Goal: Book appointment/travel/reservation

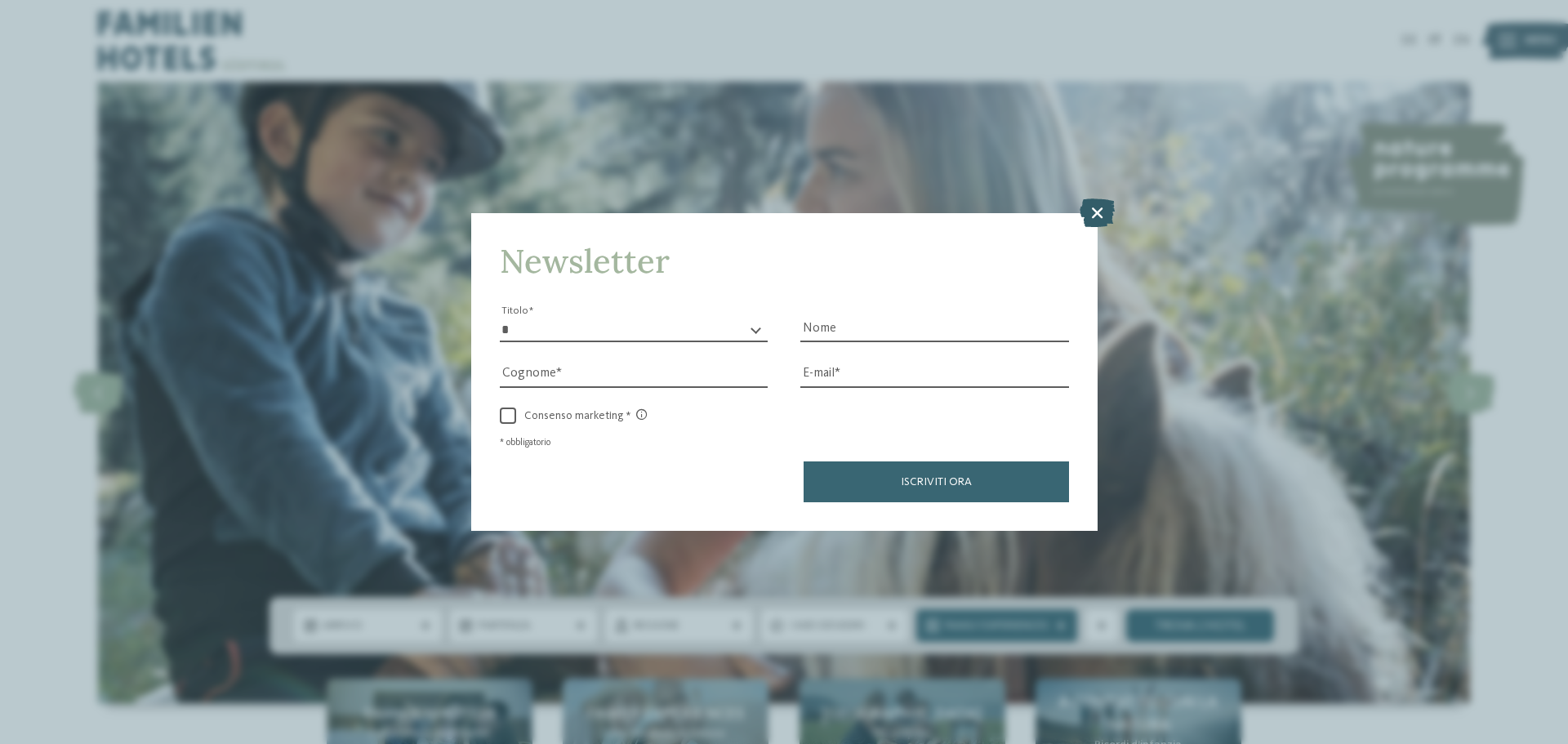
click at [1092, 211] on icon at bounding box center [1097, 212] width 35 height 28
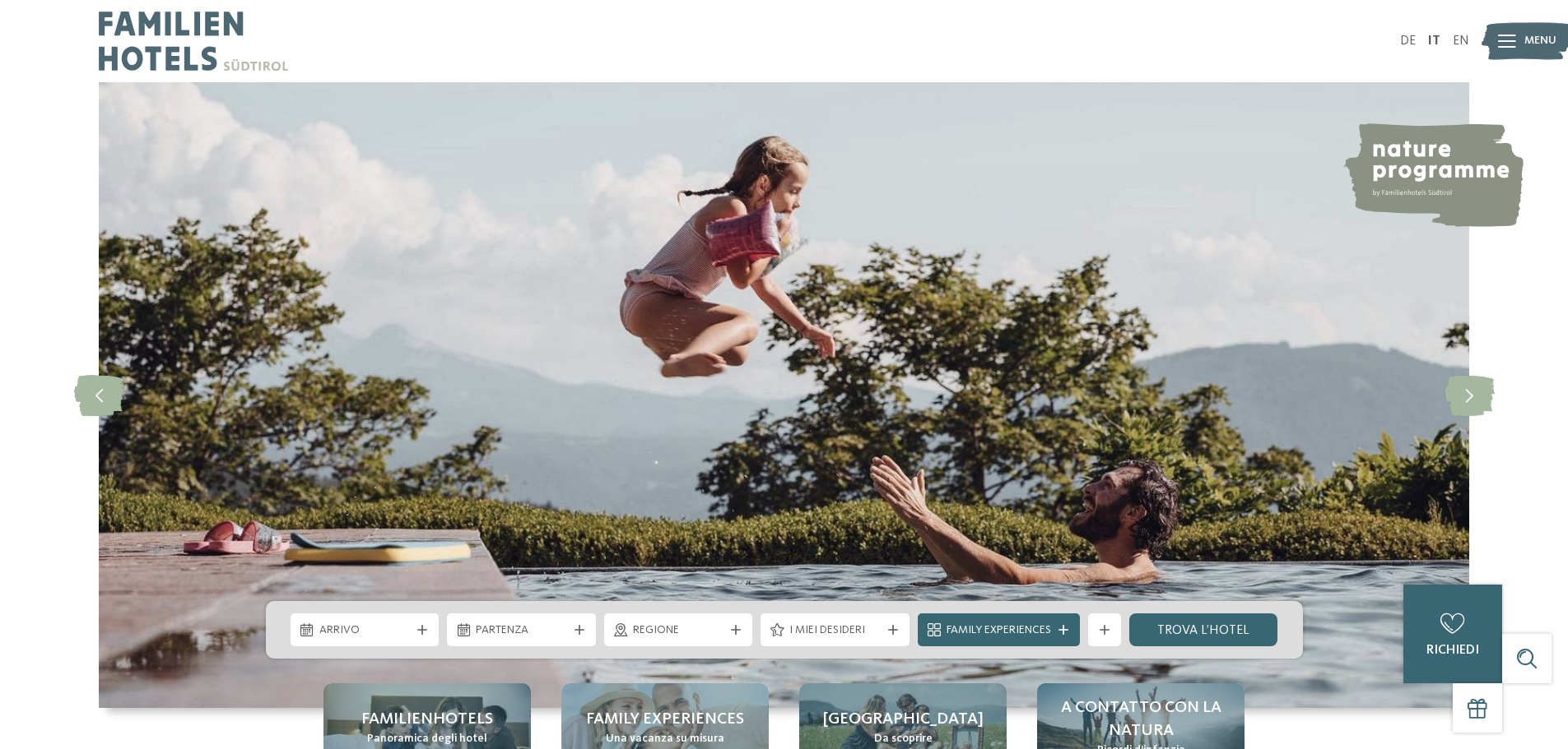
click at [1511, 41] on icon at bounding box center [1507, 41] width 19 height 13
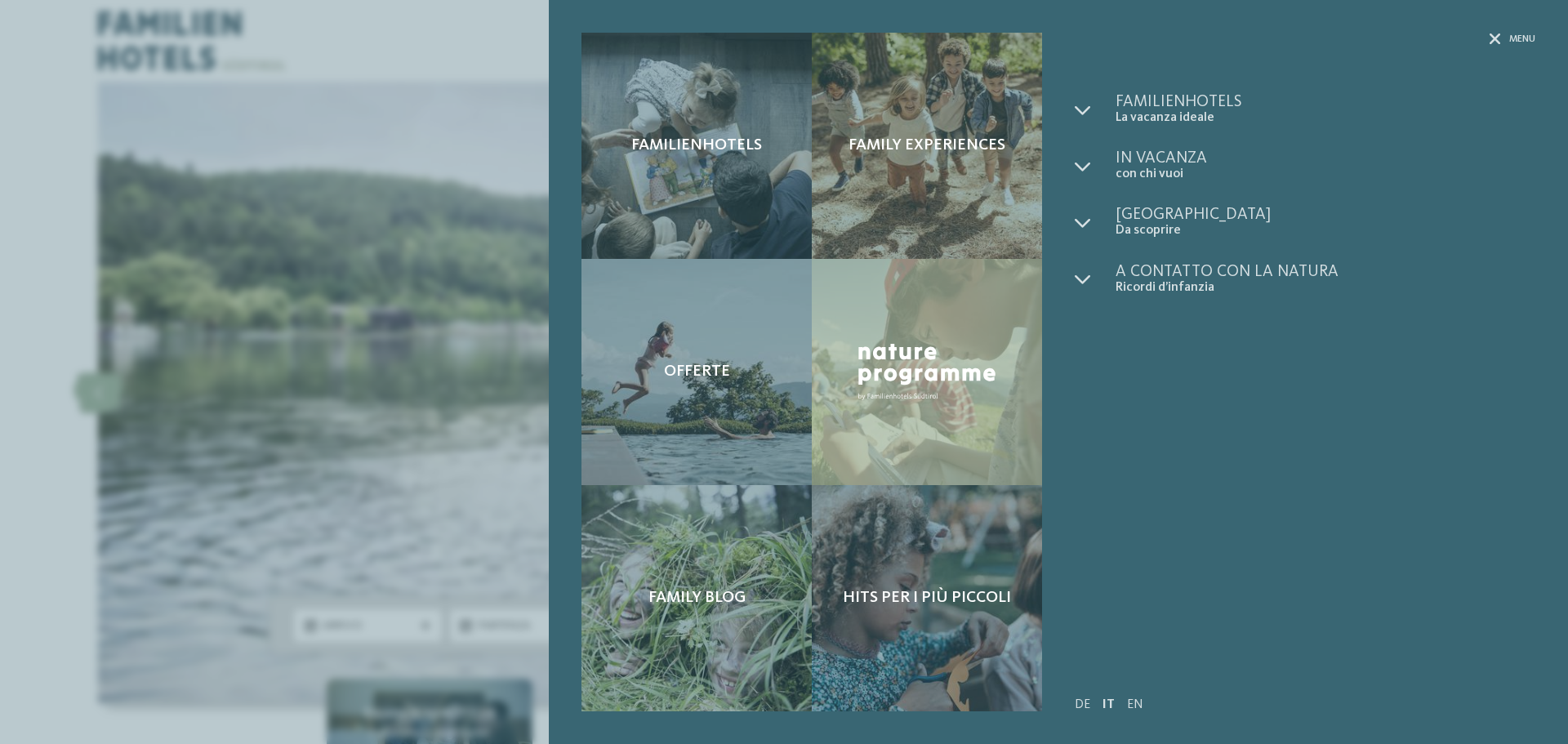
click at [335, 303] on div "Familienhotels Family experiences Offerte" at bounding box center [784, 372] width 1568 height 744
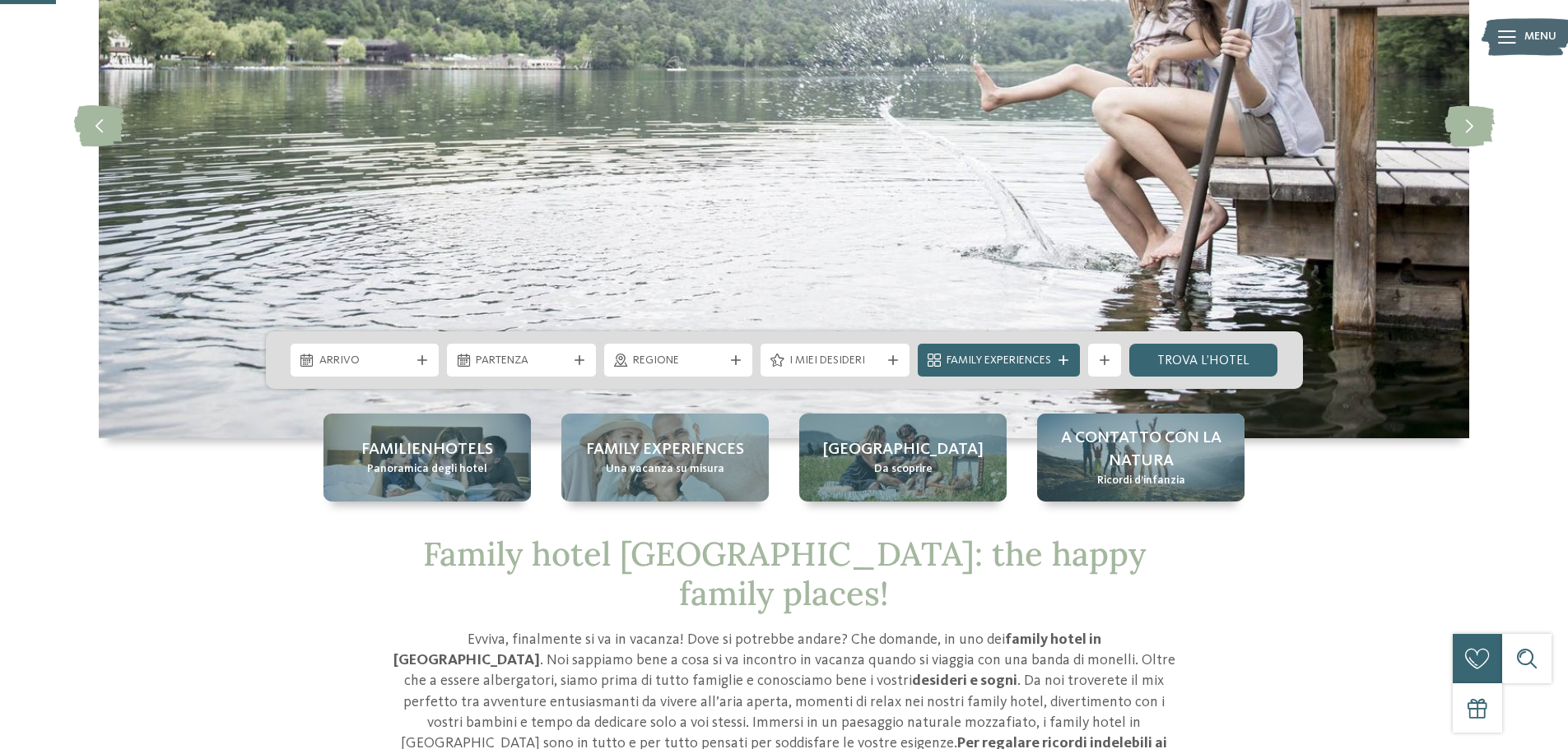
scroll to position [271, 0]
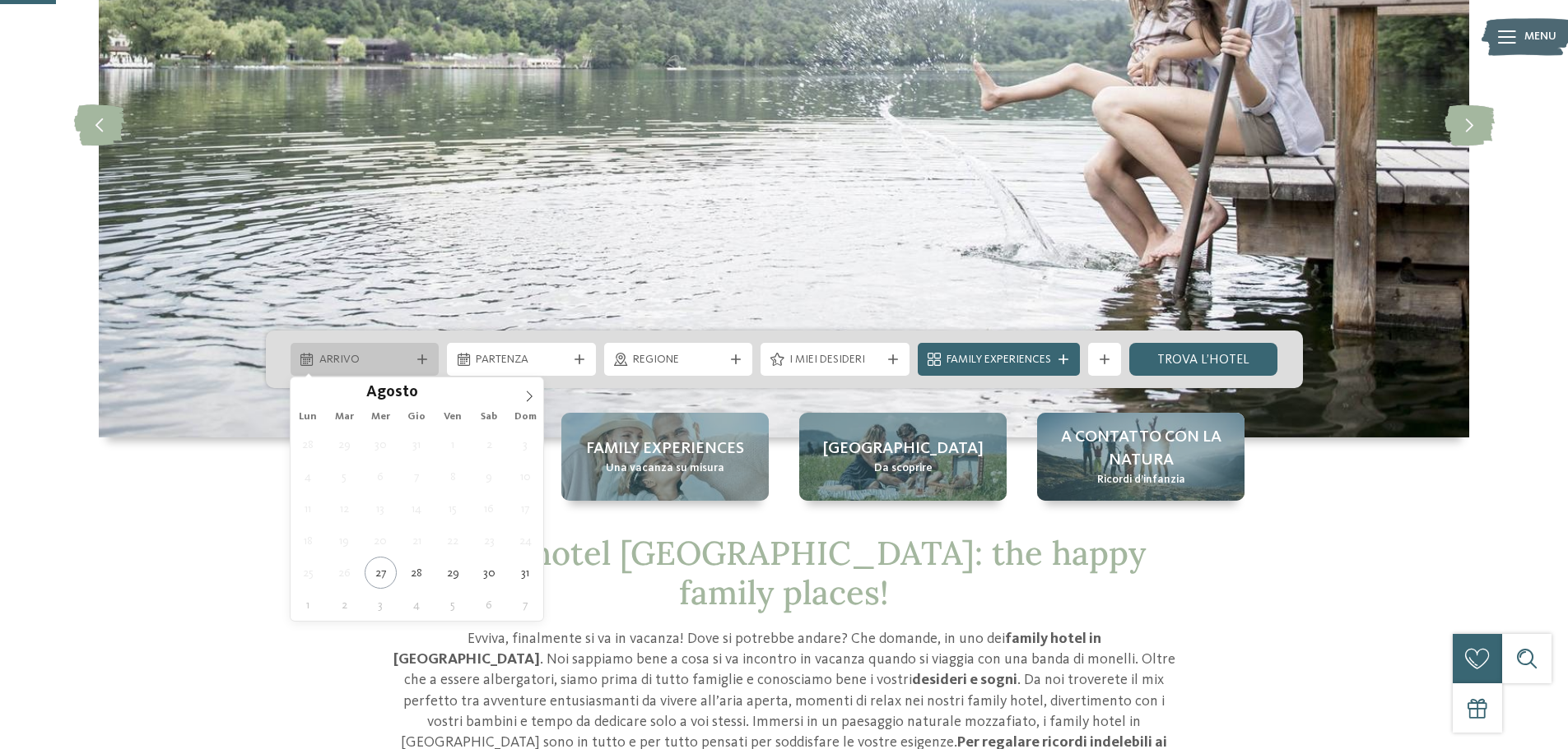
click at [424, 355] on icon at bounding box center [422, 359] width 10 height 10
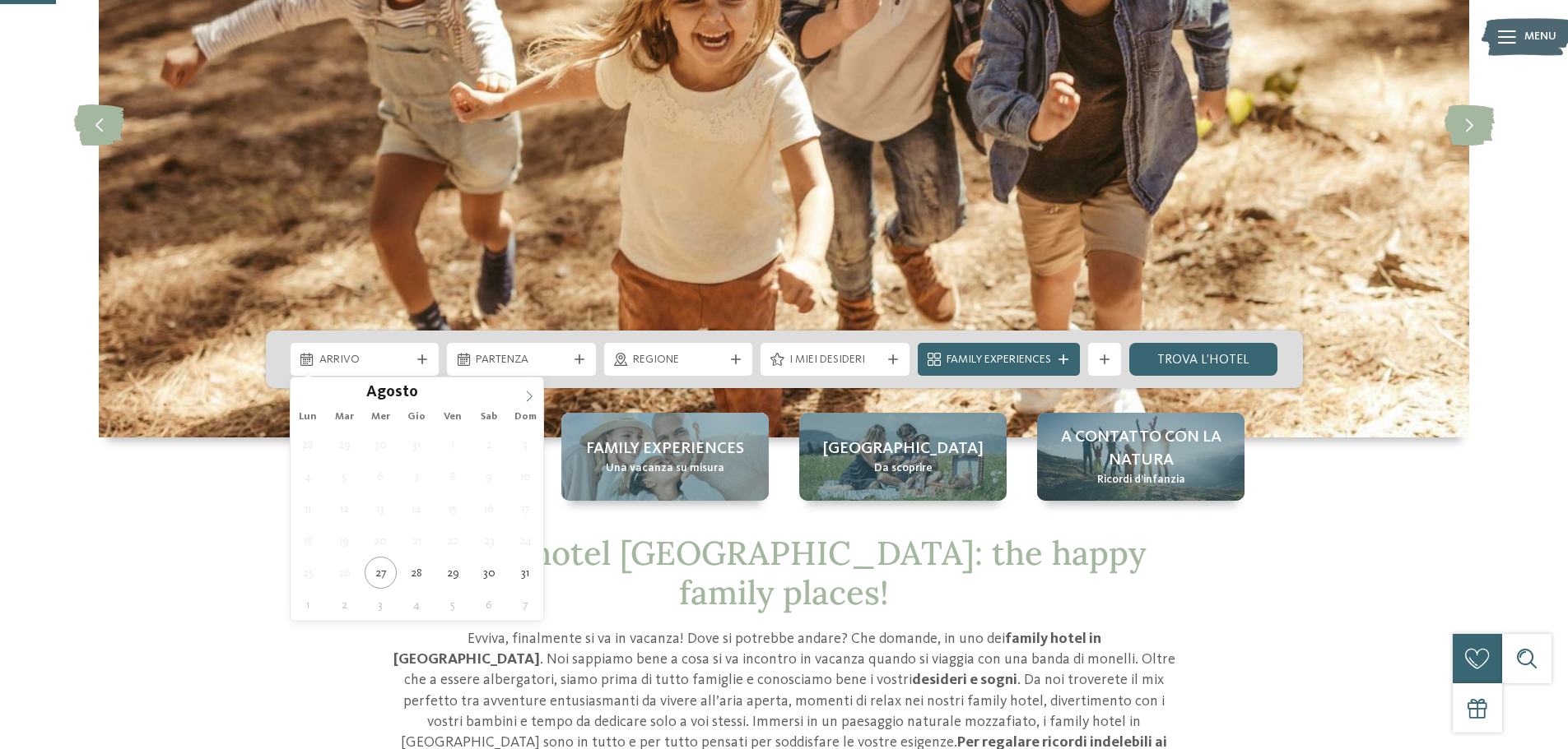
click at [528, 393] on icon at bounding box center [530, 396] width 12 height 12
type div "[DATE]"
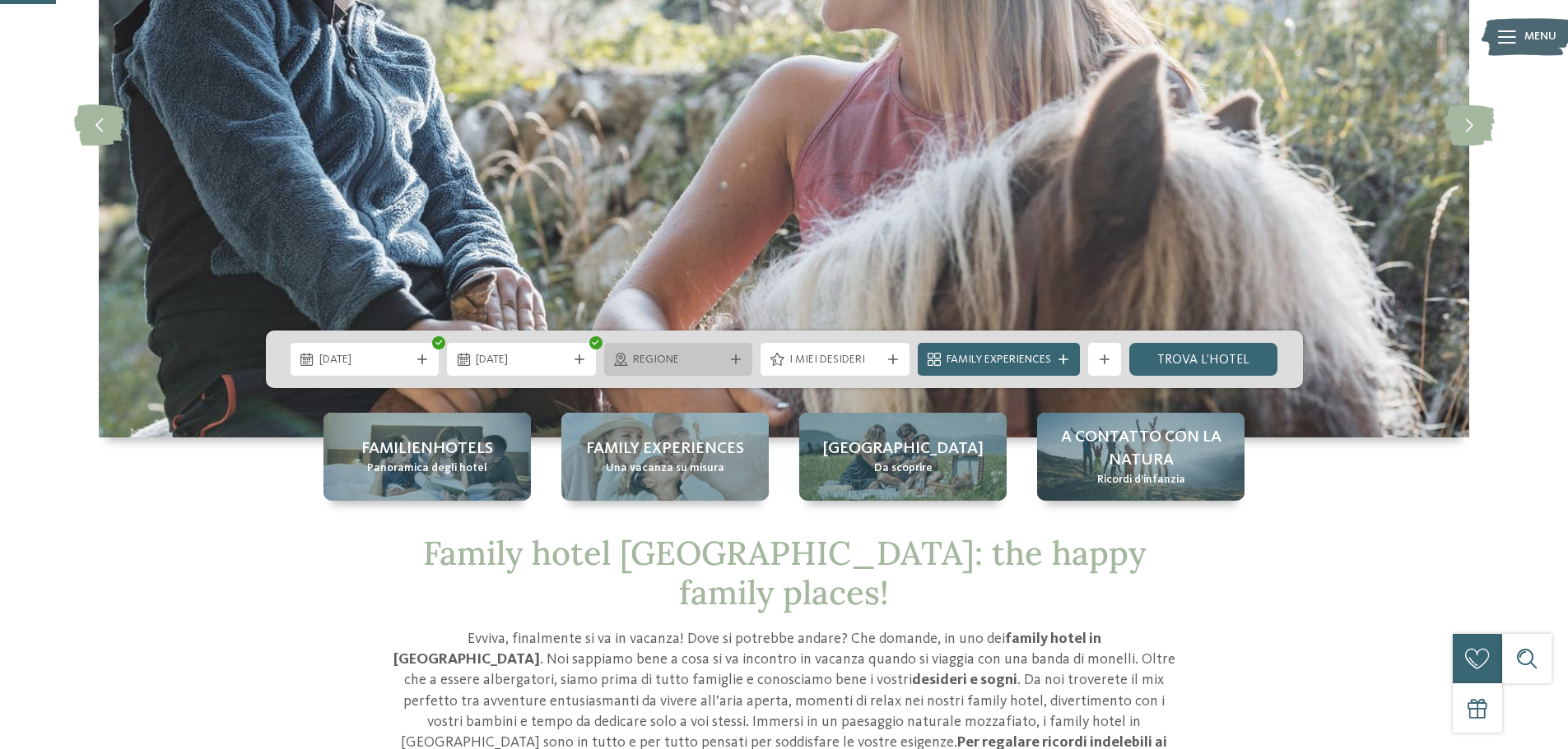
click at [722, 367] on span "Regione" at bounding box center [679, 360] width 91 height 17
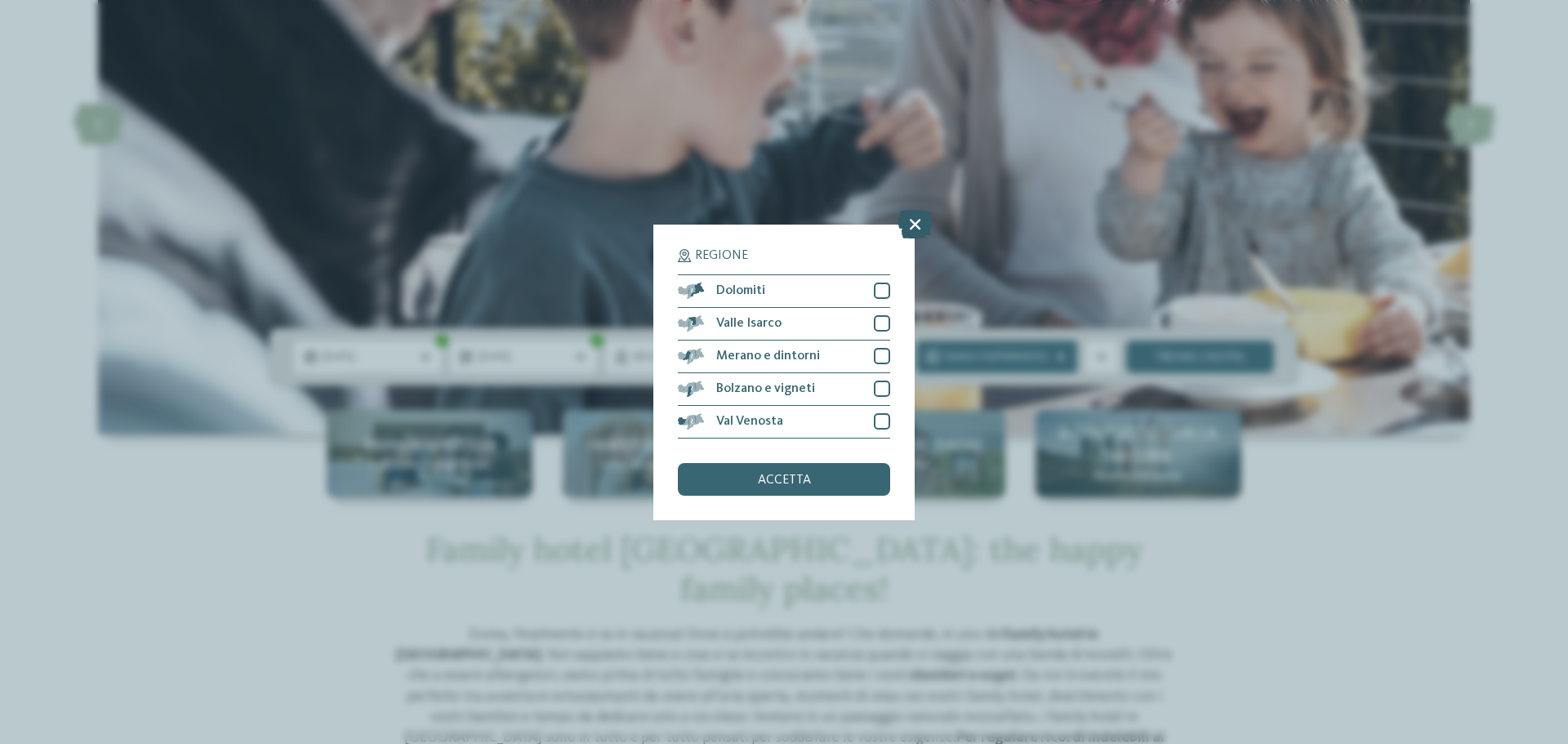
click at [914, 221] on icon at bounding box center [915, 223] width 35 height 28
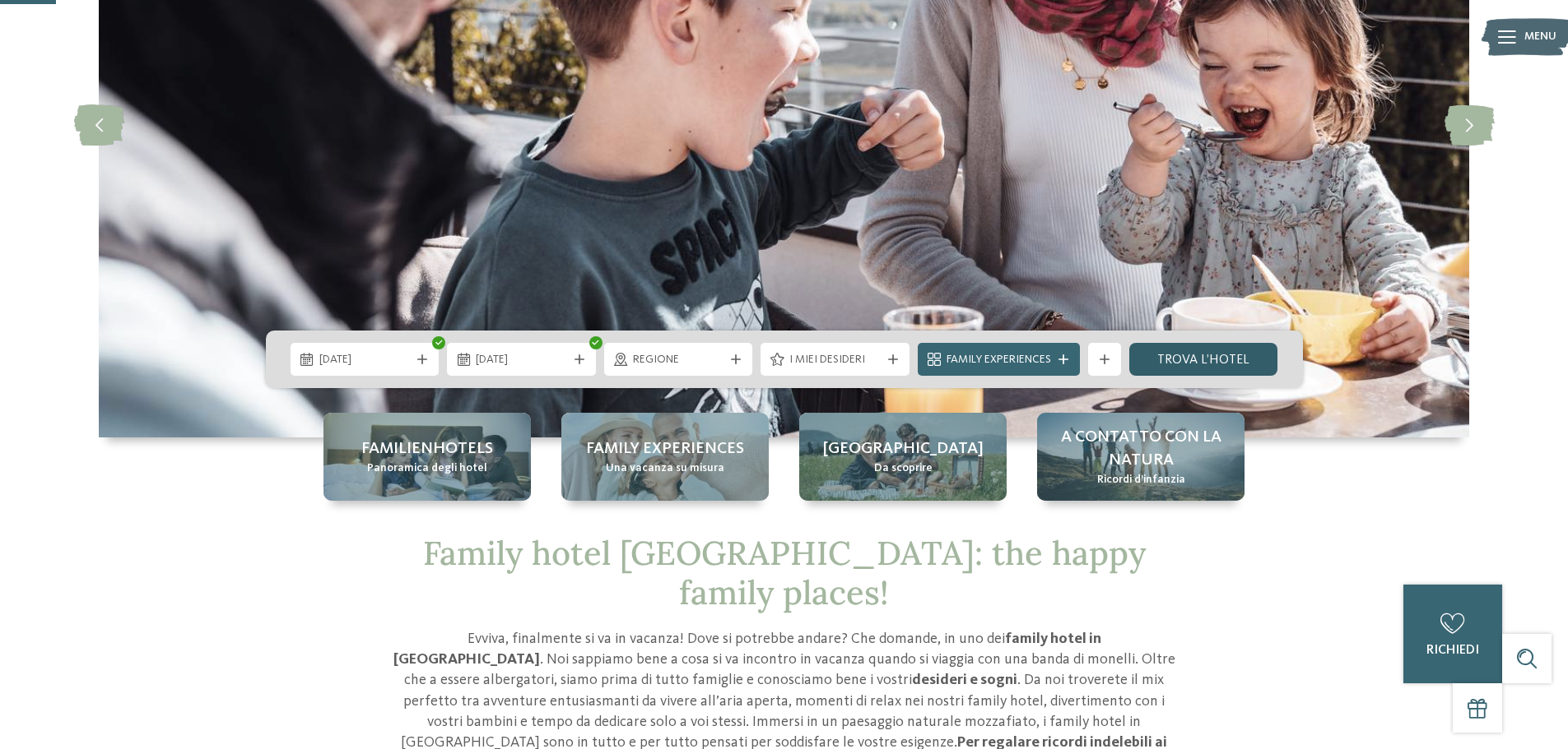
click at [1192, 362] on link "trova l’hotel" at bounding box center [1203, 359] width 149 height 33
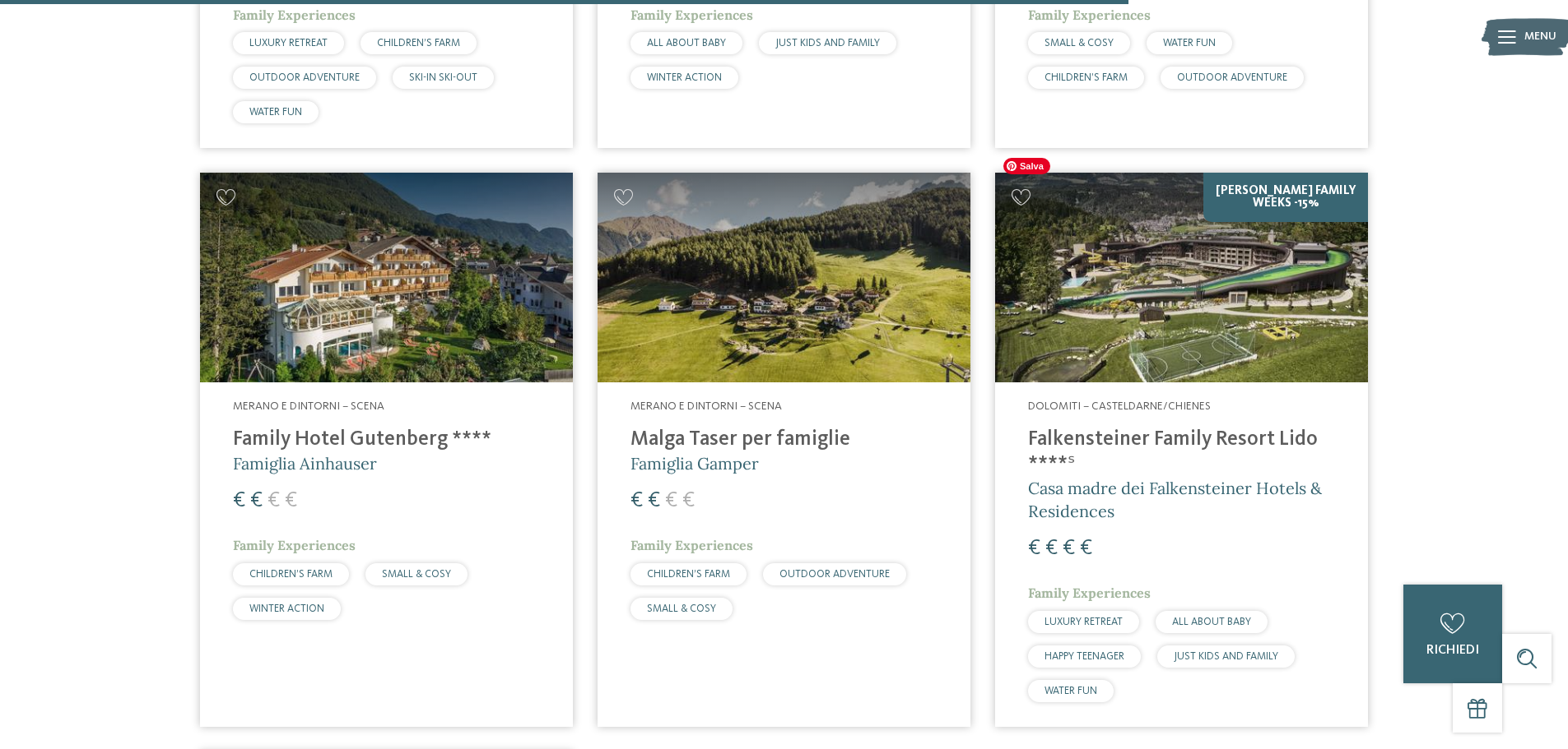
scroll to position [3680, 0]
